Goal: Task Accomplishment & Management: Use online tool/utility

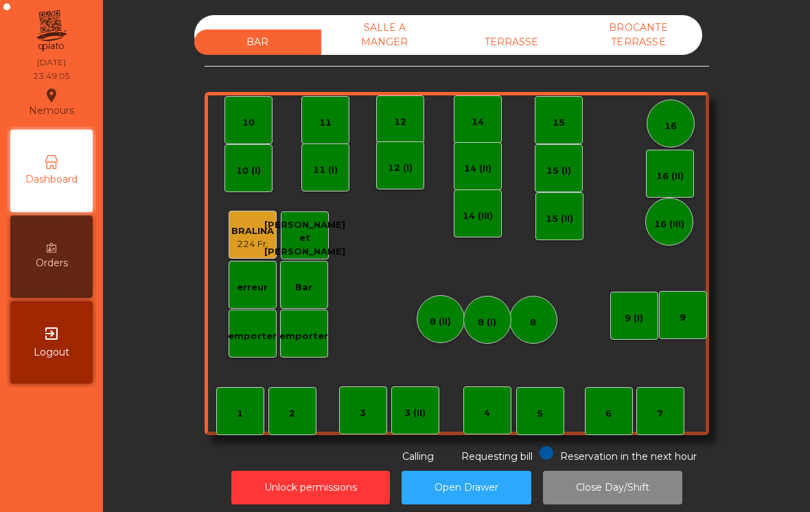
click at [366, 31] on div "SALLE A MANGER" at bounding box center [384, 35] width 127 height 40
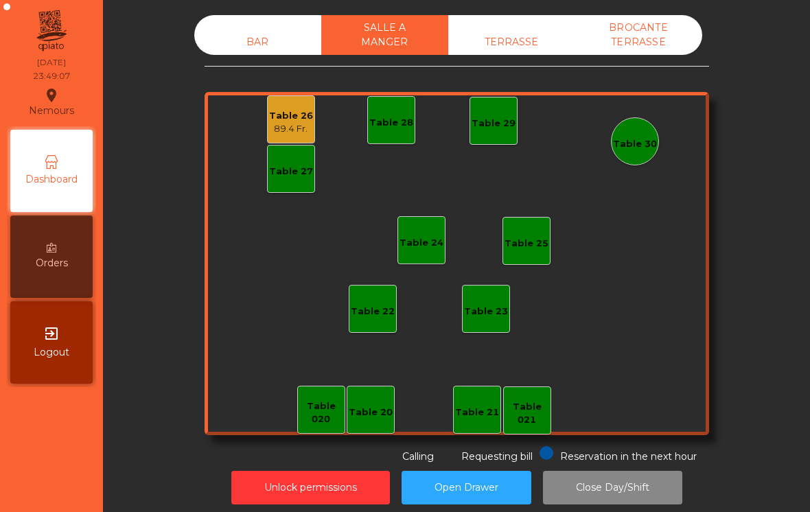
click at [468, 46] on div "TERRASSE" at bounding box center [511, 42] width 127 height 25
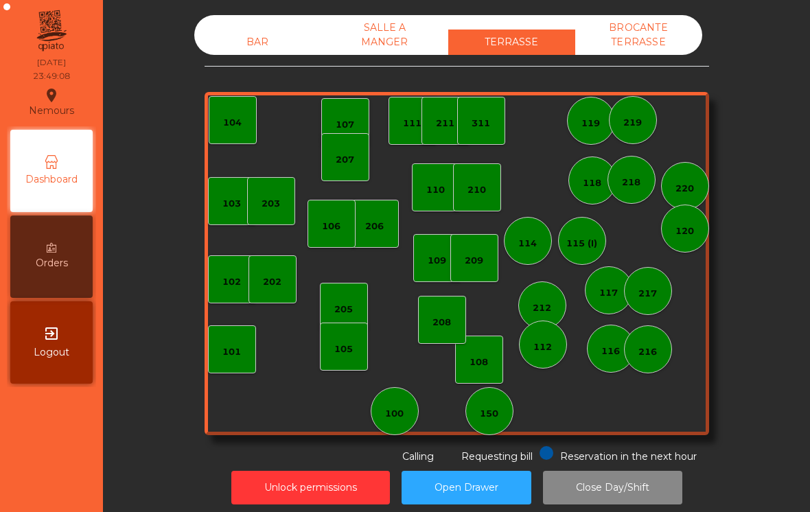
click at [616, 36] on div "BROCANTE TERRASSE" at bounding box center [638, 35] width 127 height 40
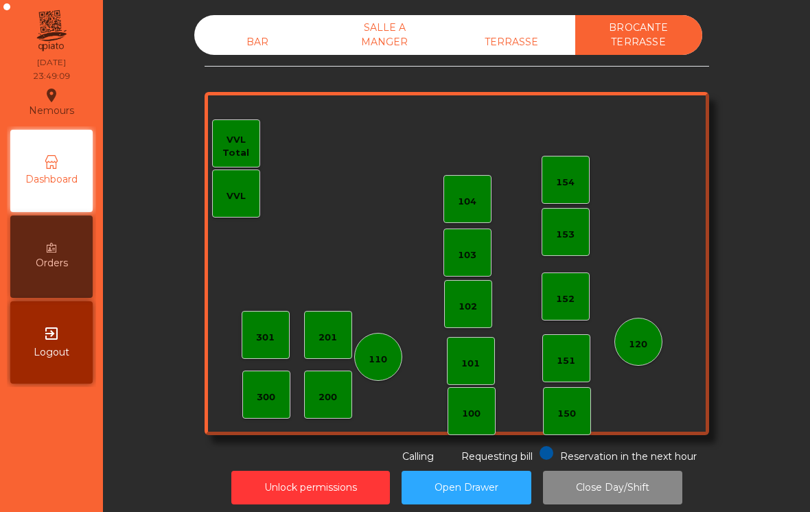
click at [380, 44] on div "SALLE A MANGER" at bounding box center [384, 35] width 127 height 40
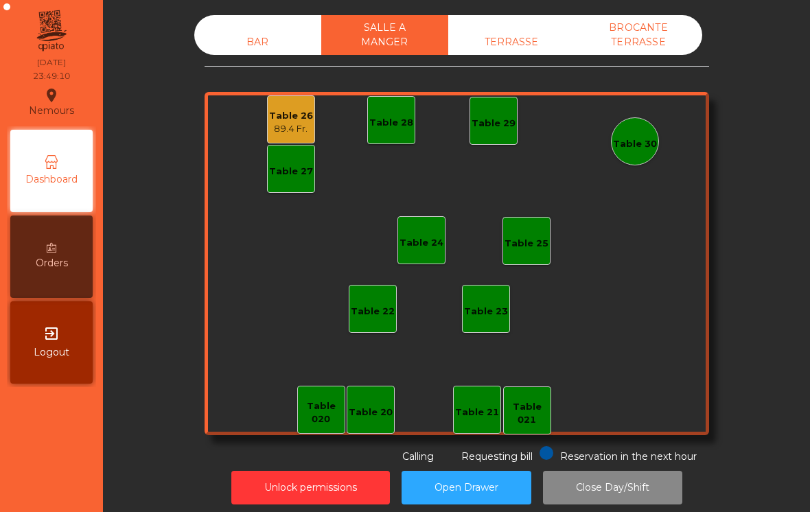
click at [272, 126] on div "89.4 Fr." at bounding box center [291, 129] width 44 height 14
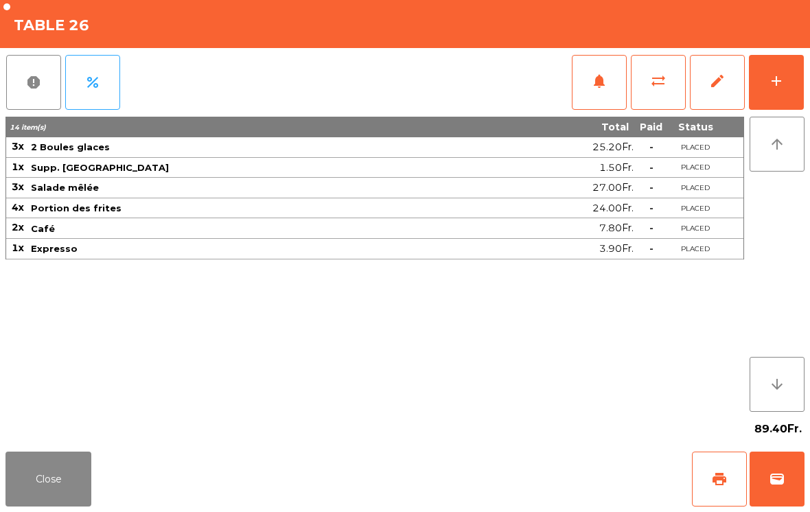
click at [770, 482] on span "wallet" at bounding box center [777, 479] width 16 height 16
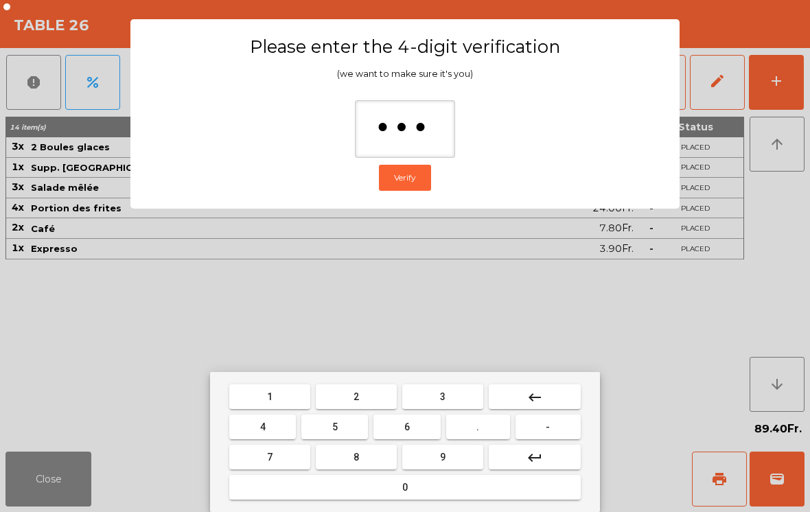
type input "****"
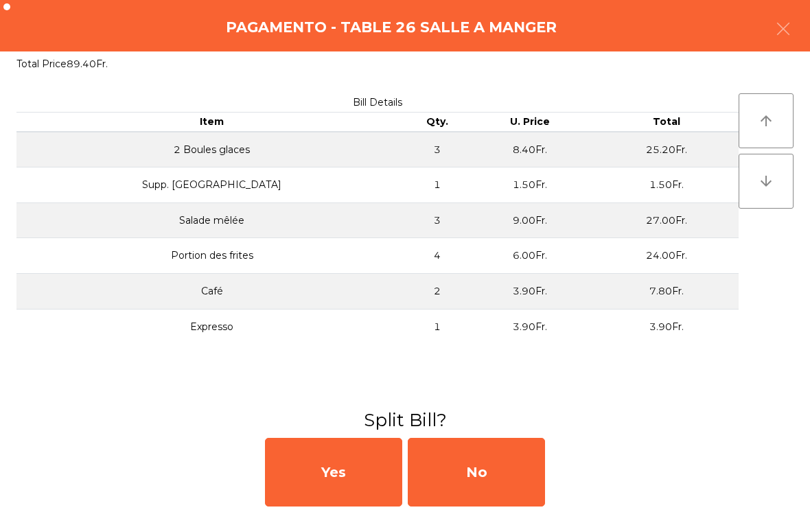
click at [480, 485] on div "No" at bounding box center [476, 472] width 137 height 69
click at [492, 481] on div "No" at bounding box center [476, 472] width 137 height 69
click at [480, 484] on button "Open Drawer" at bounding box center [466, 488] width 130 height 34
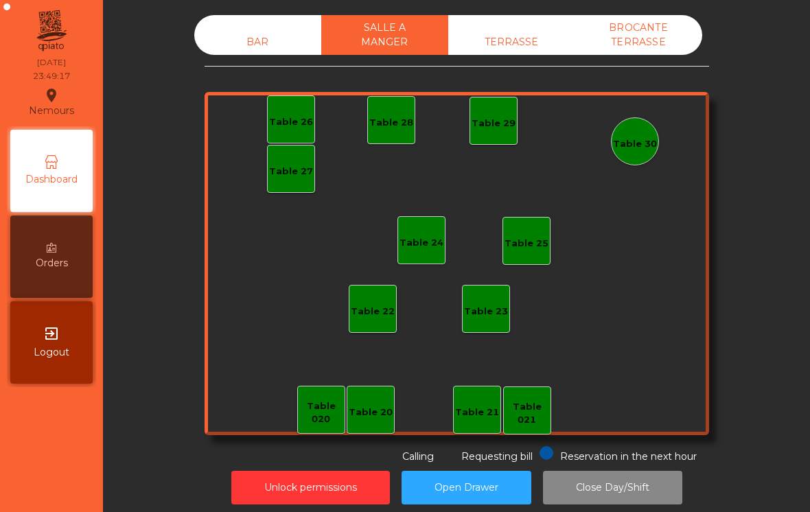
click at [231, 41] on div "BAR" at bounding box center [257, 42] width 127 height 25
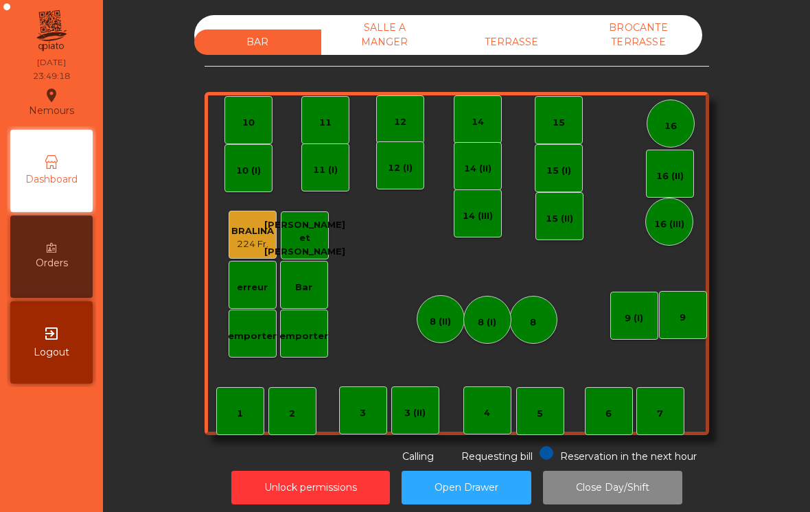
click at [625, 488] on button "Close Day/Shift" at bounding box center [612, 488] width 139 height 34
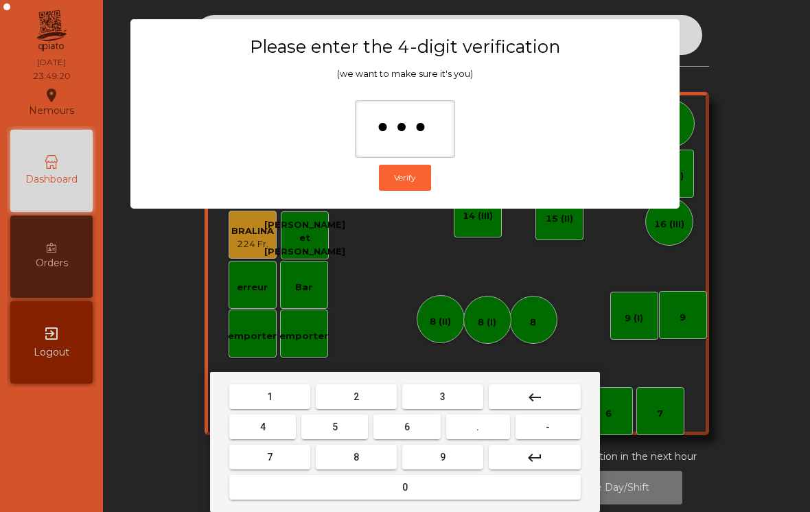
type input "****"
